Goal: Task Accomplishment & Management: Use online tool/utility

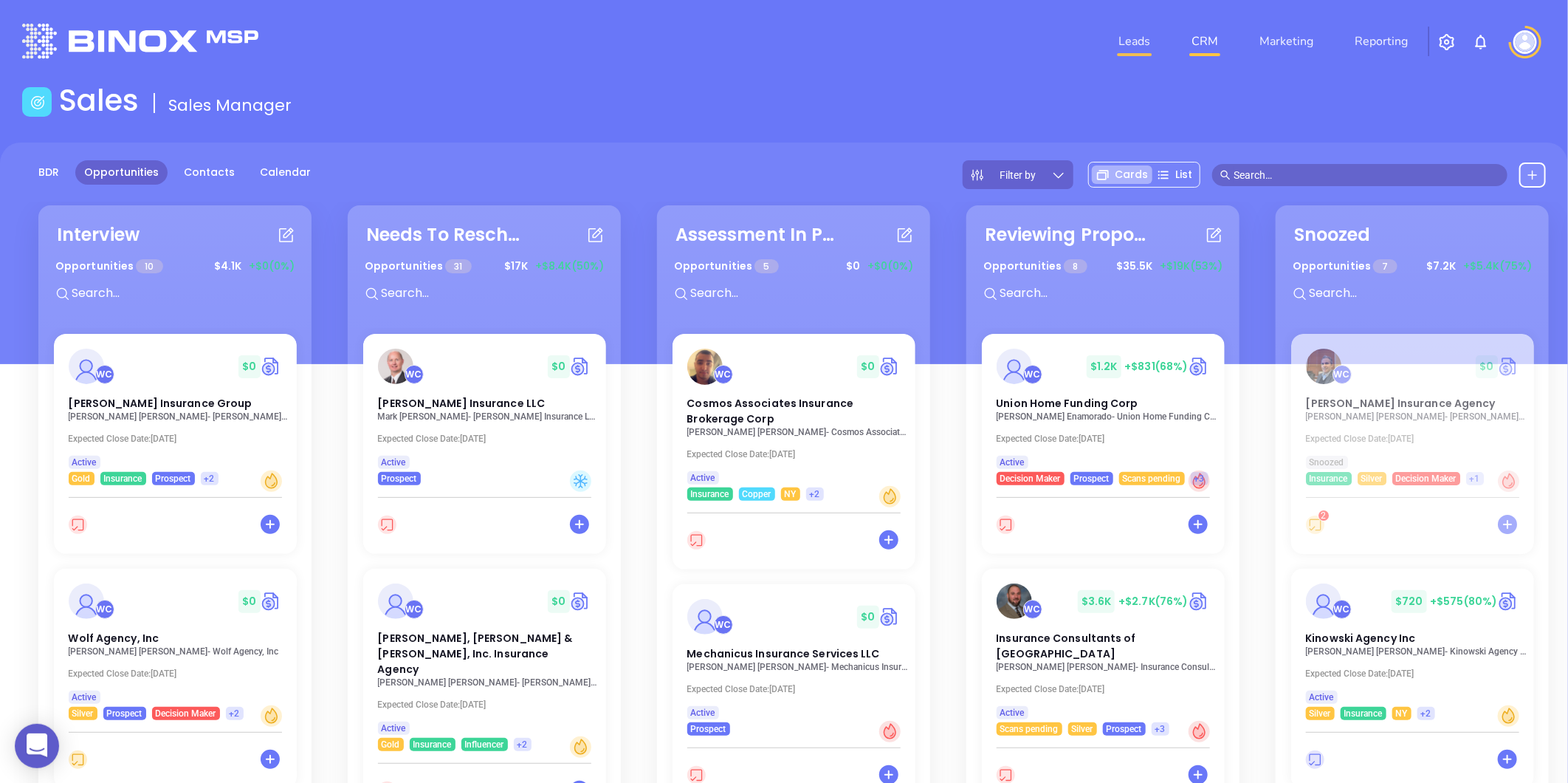
click at [1126, 42] on link "Leads" at bounding box center [1135, 41] width 44 height 29
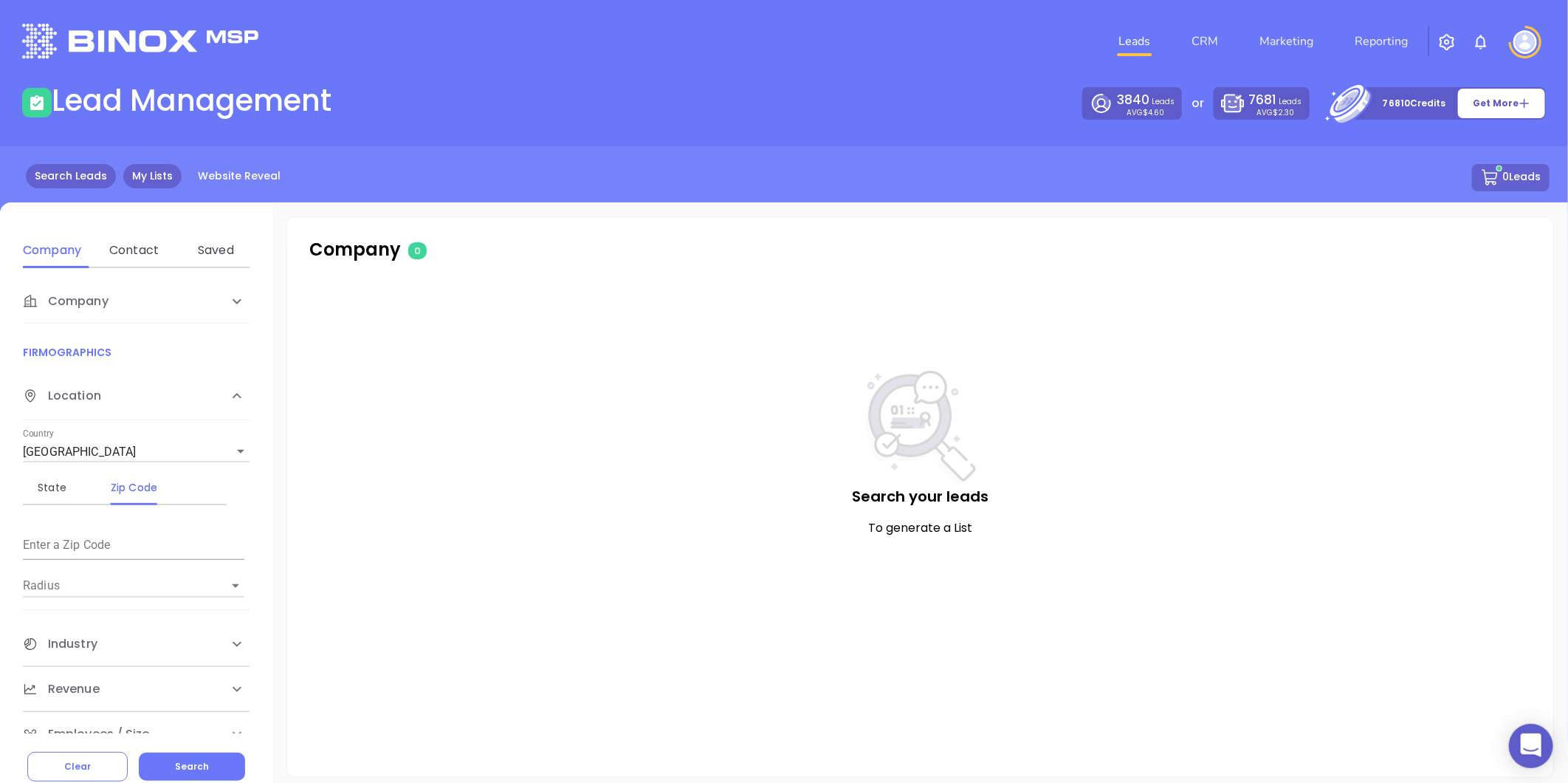
click at [142, 170] on link "My Lists" at bounding box center [152, 176] width 58 height 25
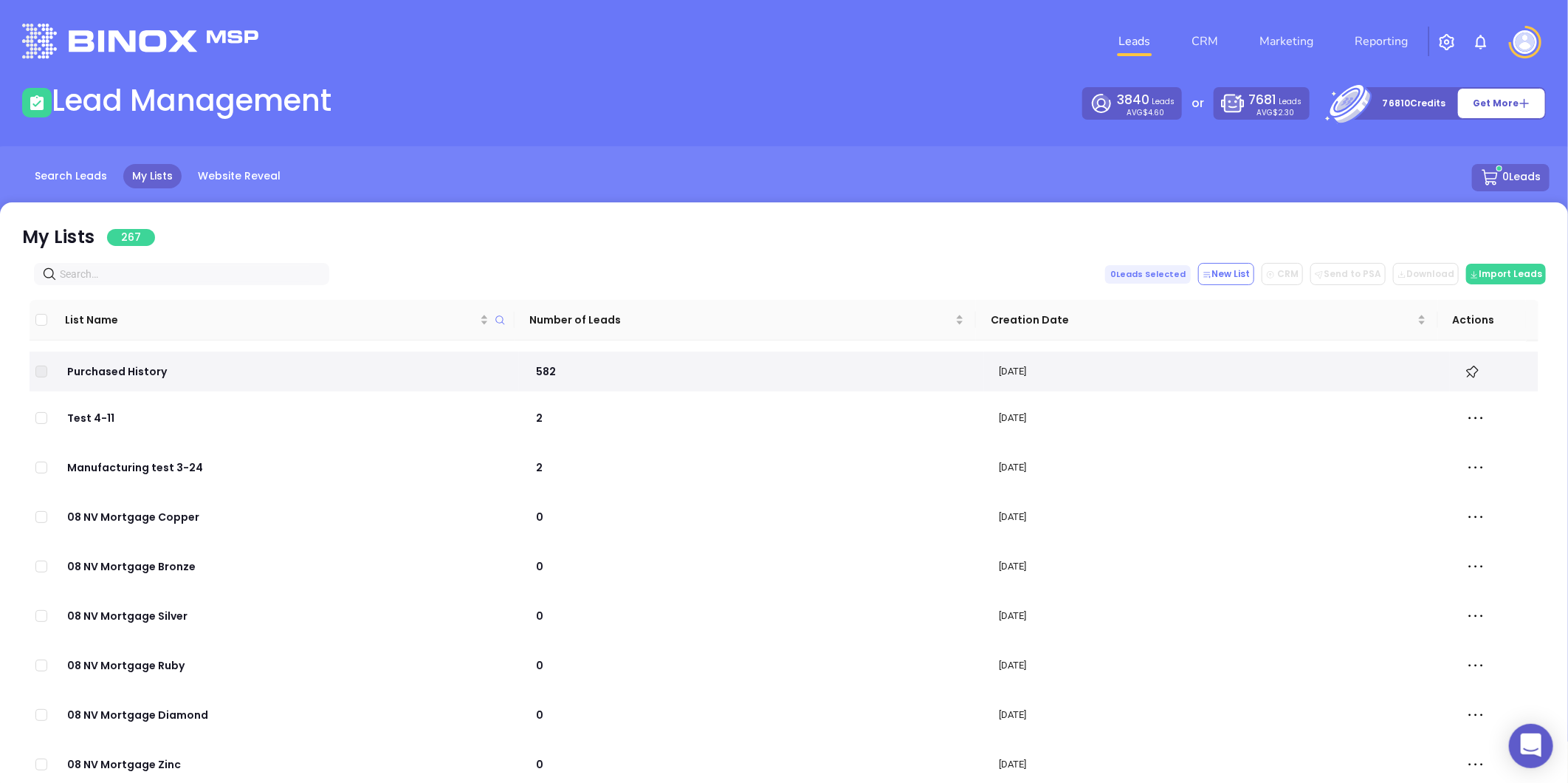
click at [248, 283] on span at bounding box center [182, 274] width 296 height 22
click at [246, 279] on input "text" at bounding box center [185, 274] width 250 height 16
paste input "[DOMAIN_NAME]"
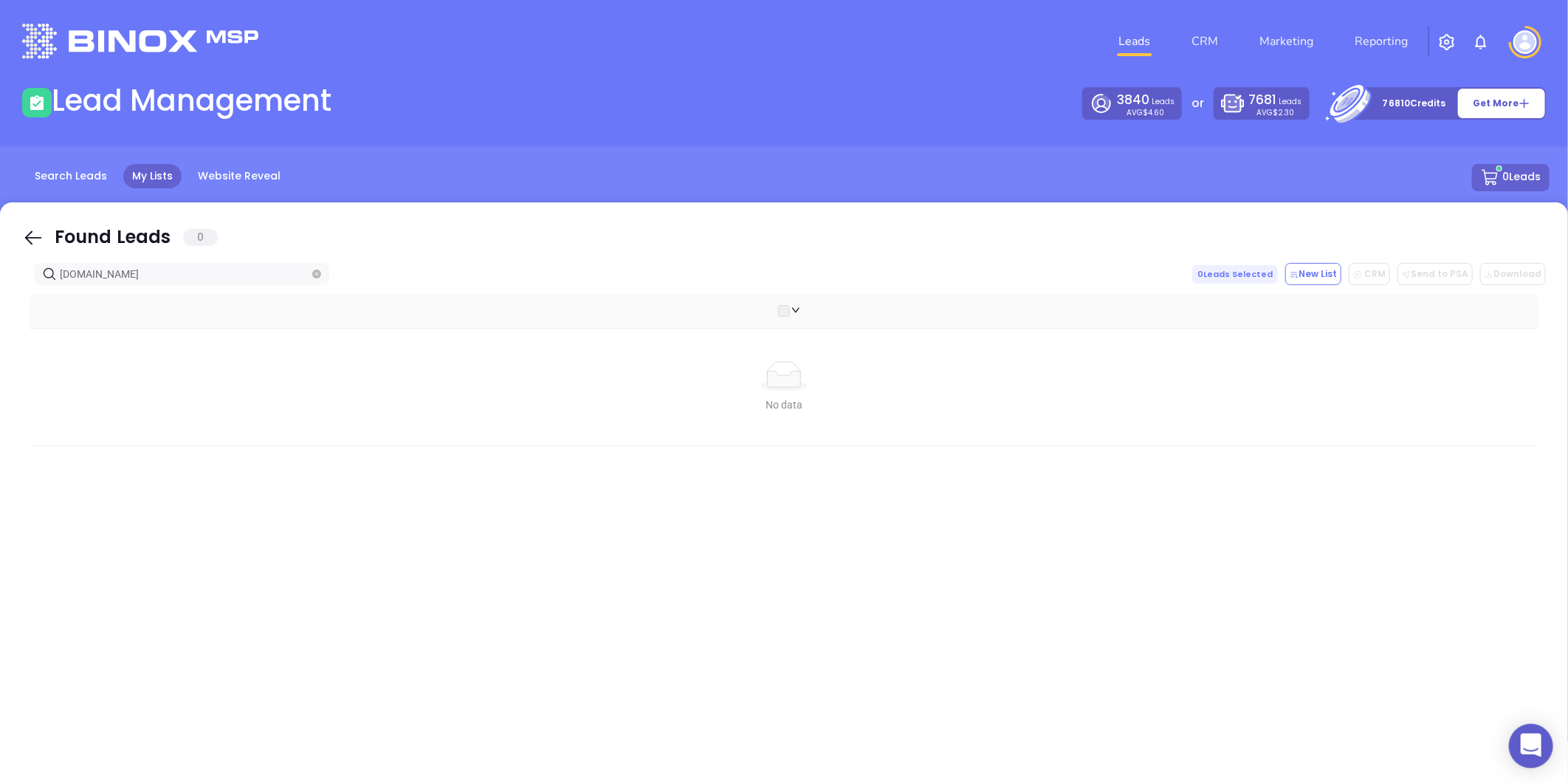
type input "[DOMAIN_NAME]"
click at [313, 281] on span at bounding box center [317, 274] width 9 height 16
click at [313, 277] on icon "close-circle" at bounding box center [317, 274] width 9 height 9
paste input "[DOMAIN_NAME]"
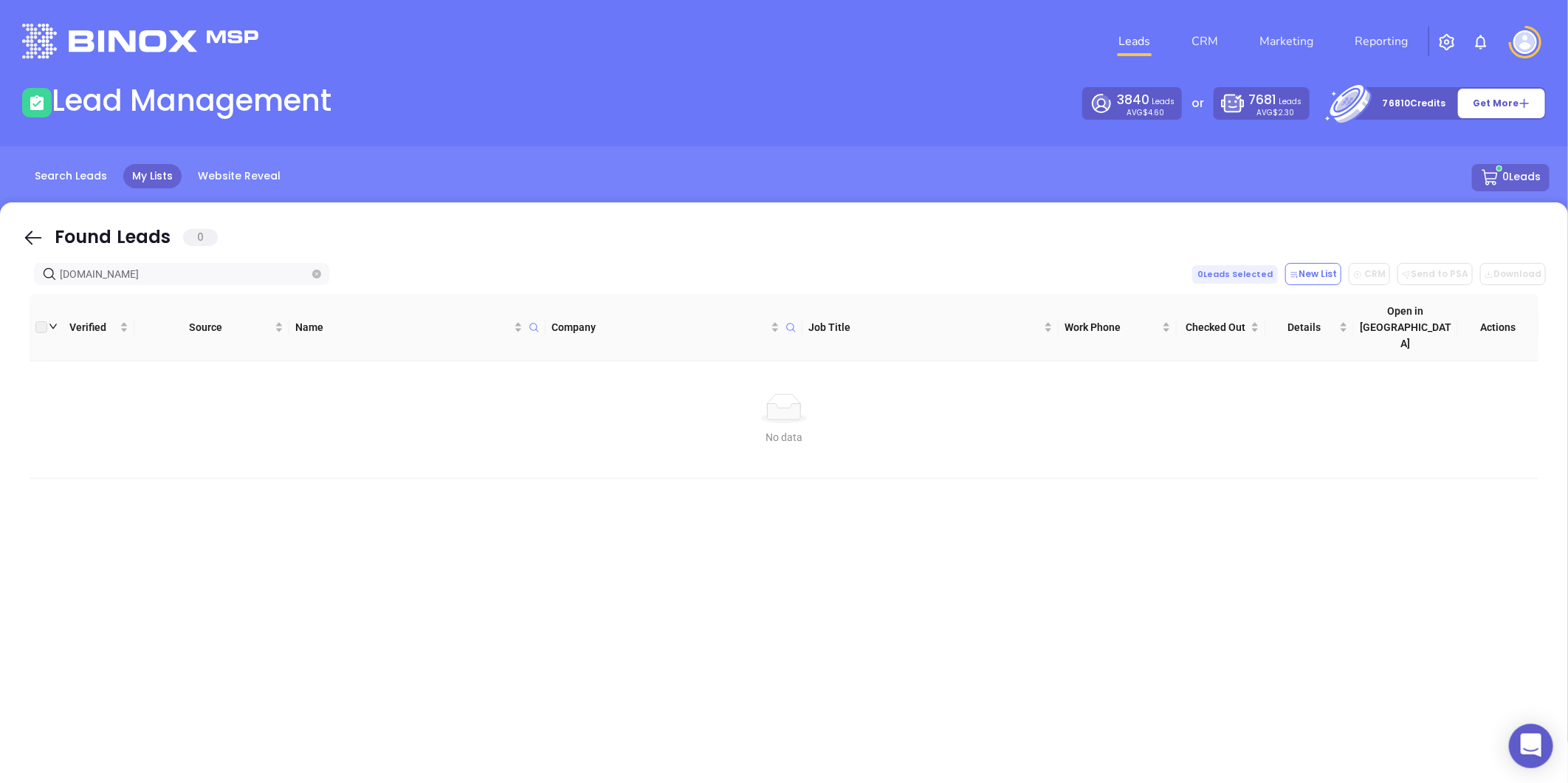
type input "[DOMAIN_NAME]"
click at [314, 273] on icon "close-circle" at bounding box center [317, 274] width 9 height 9
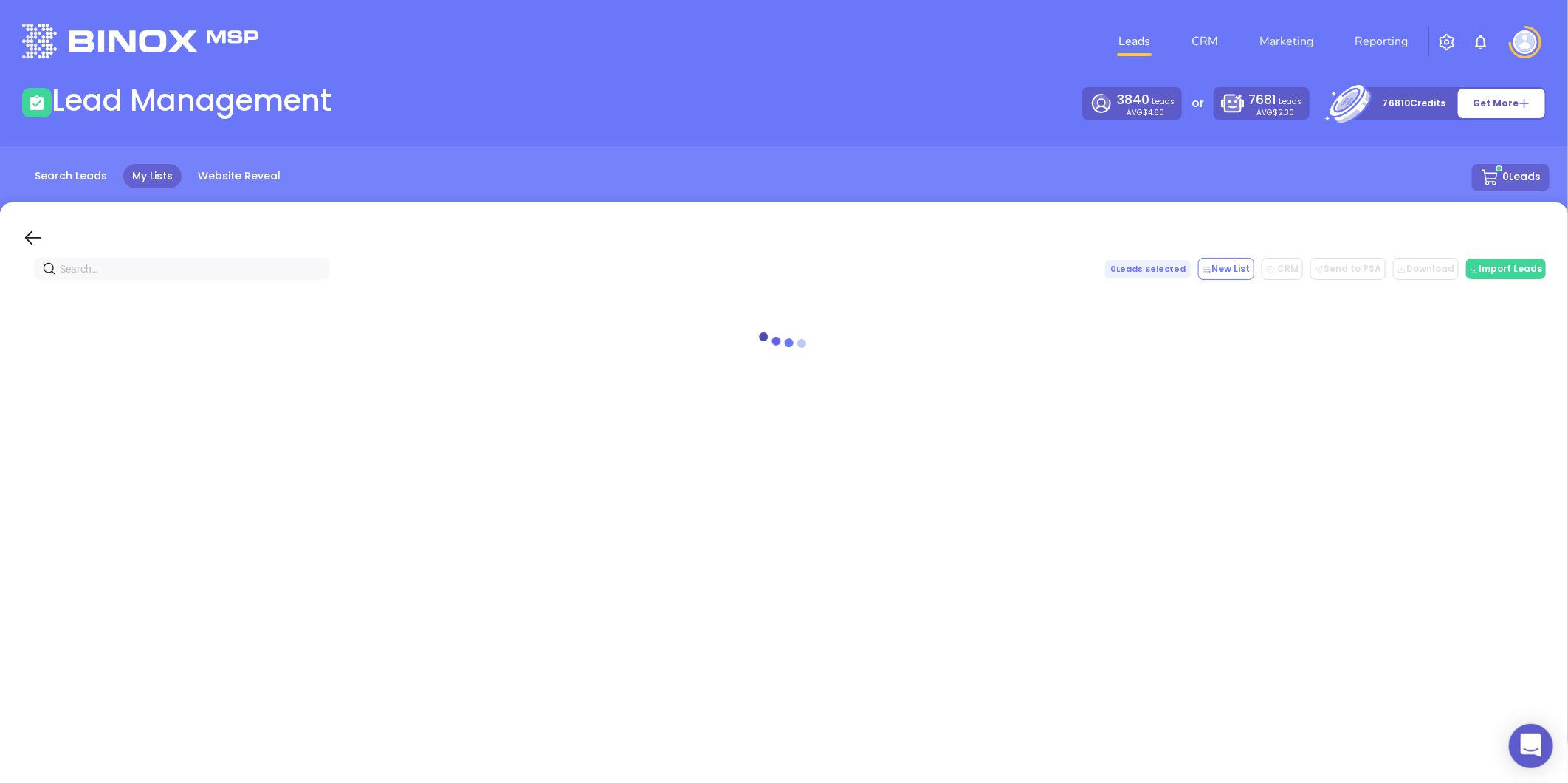
paste input "[DOMAIN_NAME]"
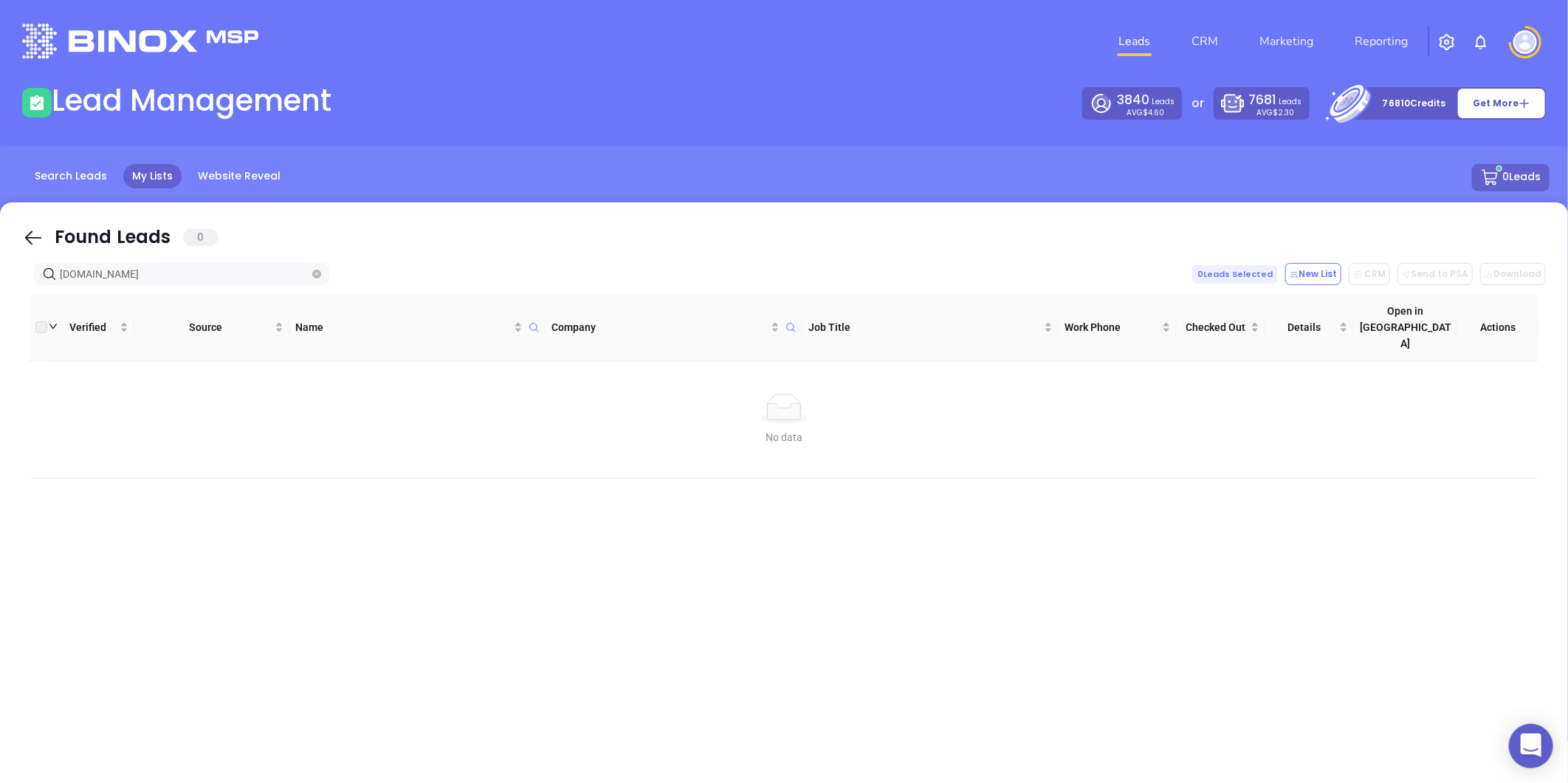
type input "[DOMAIN_NAME]"
